Goal: Check status

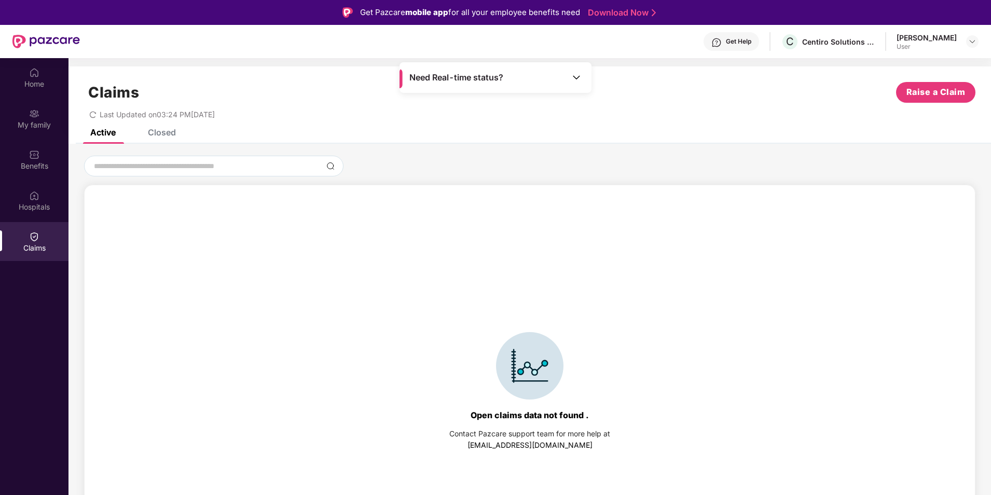
click at [155, 140] on div "Closed" at bounding box center [154, 132] width 44 height 23
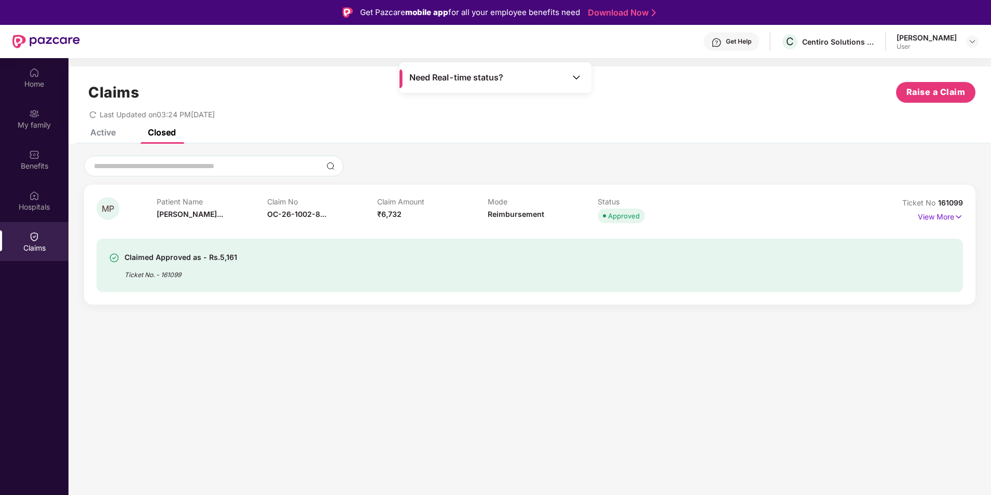
click at [241, 262] on div "Claimed Approved as - Rs.5,161 Ticket No. - 161099" at bounding box center [459, 265] width 701 height 29
click at [241, 275] on div "Claimed Approved as - Rs.5,161 Ticket No. - 161099" at bounding box center [459, 265] width 701 height 29
click at [950, 222] on p "View More" at bounding box center [940, 216] width 45 height 14
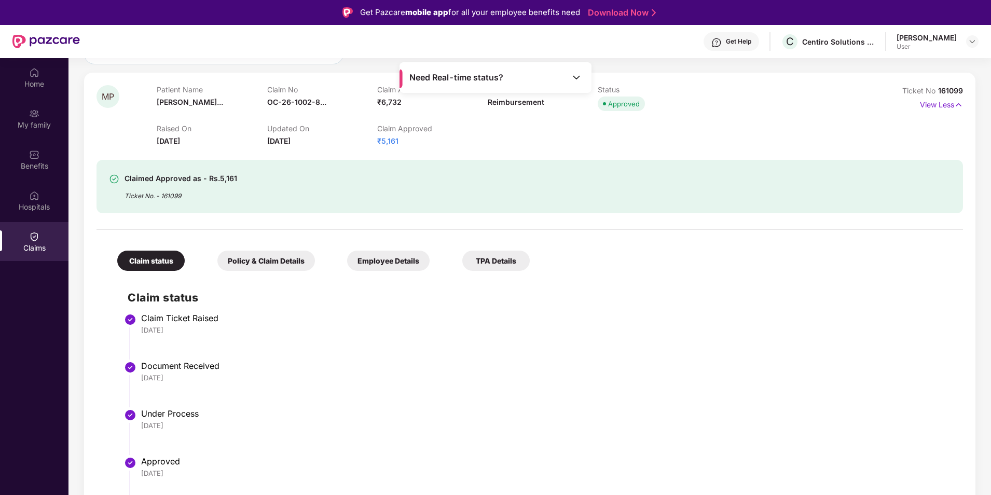
scroll to position [114, 0]
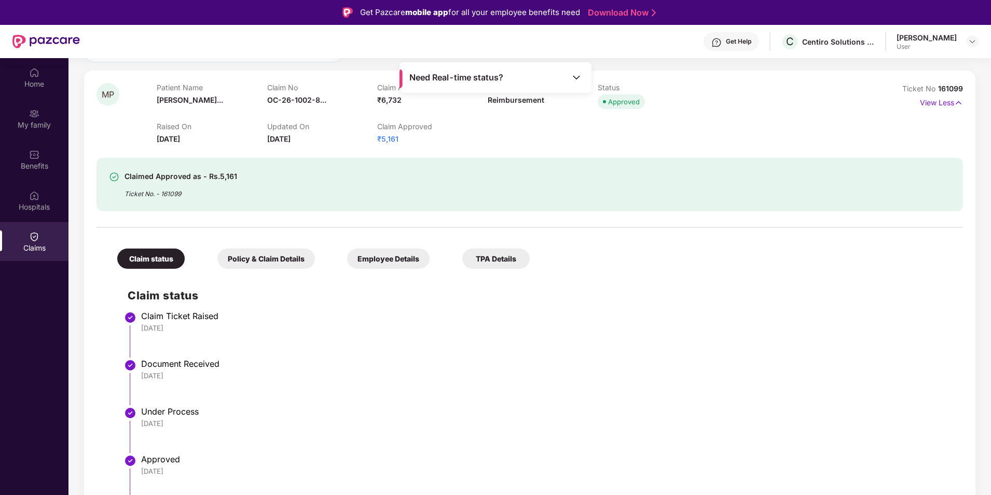
click at [250, 262] on div "Policy & Claim Details" at bounding box center [266, 258] width 98 height 20
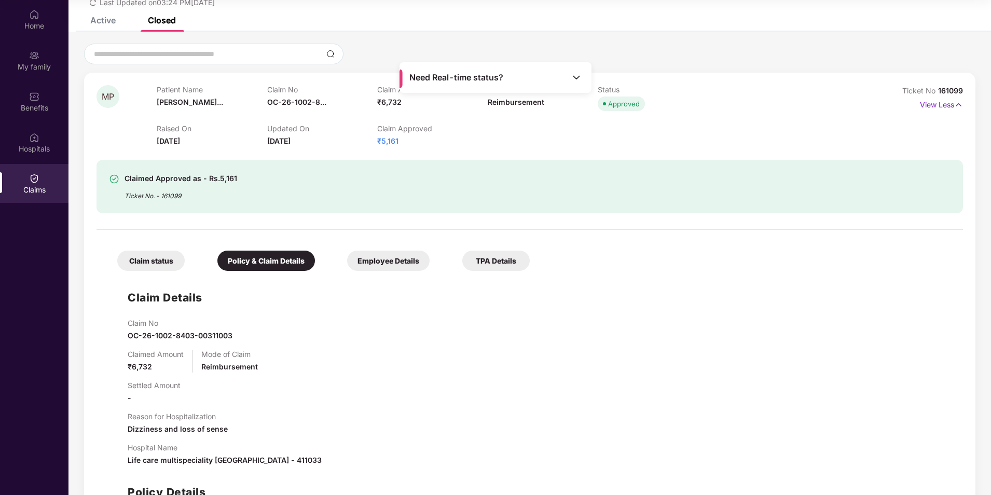
scroll to position [53, 0]
click at [385, 266] on div "Employee Details" at bounding box center [388, 261] width 82 height 20
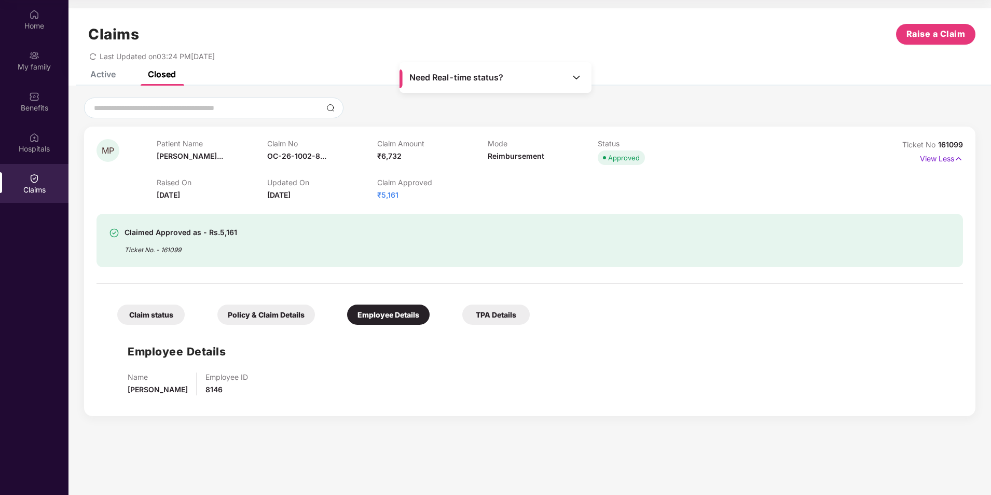
scroll to position [0, 0]
click at [490, 319] on div "TPA Details" at bounding box center [495, 315] width 67 height 20
